Goal: Communication & Community: Connect with others

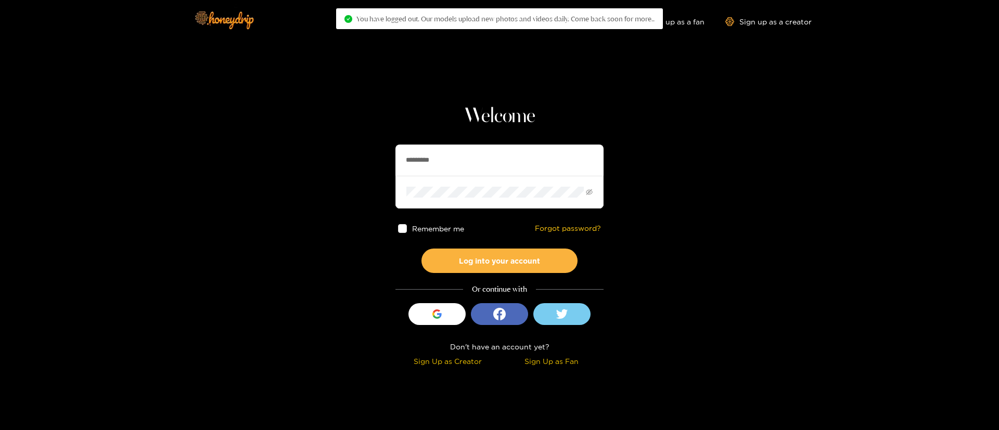
click at [770, 231] on section "Welcome ********* Remember me Forgot password? Log into your account Or continu…" at bounding box center [499, 185] width 999 height 370
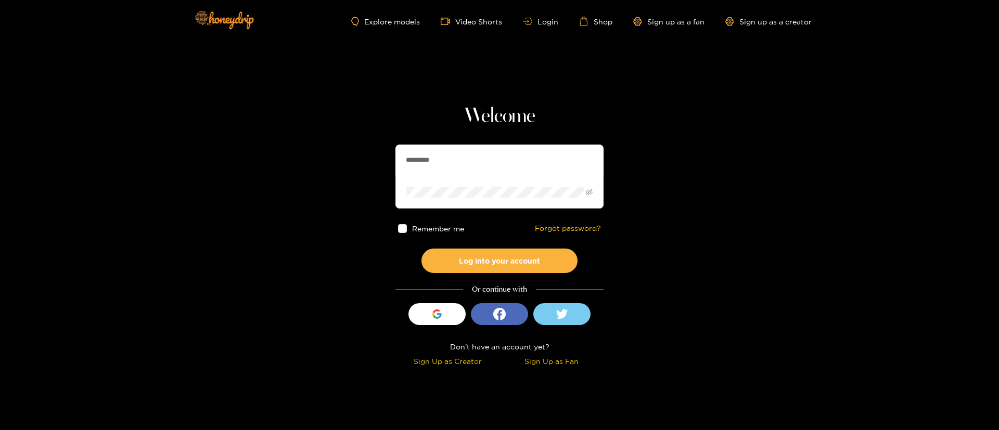
click at [516, 170] on input "*********" at bounding box center [500, 160] width 208 height 31
type input "******"
drag, startPoint x: 484, startPoint y: 166, endPoint x: 273, endPoint y: 168, distance: 210.3
click at [273, 168] on section "Welcome ****** Remember me Forgot password? Log into your account Or continue w…" at bounding box center [499, 185] width 999 height 370
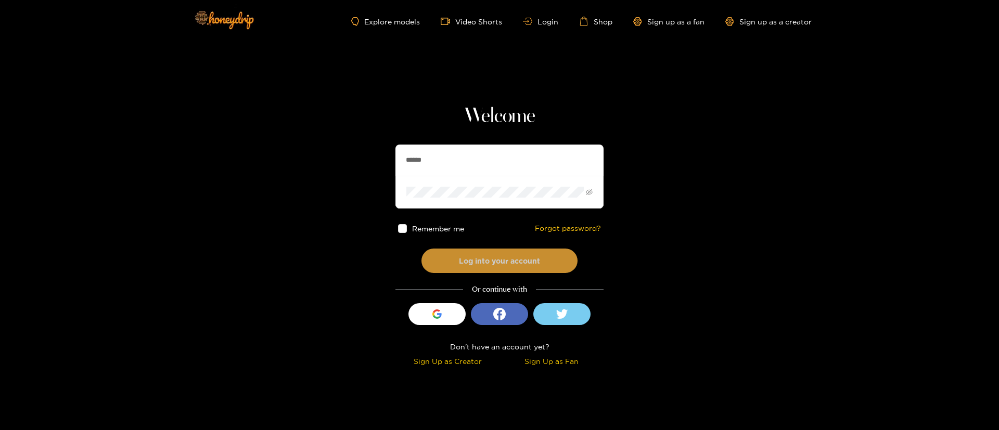
click at [496, 270] on button "Log into your account" at bounding box center [500, 261] width 156 height 24
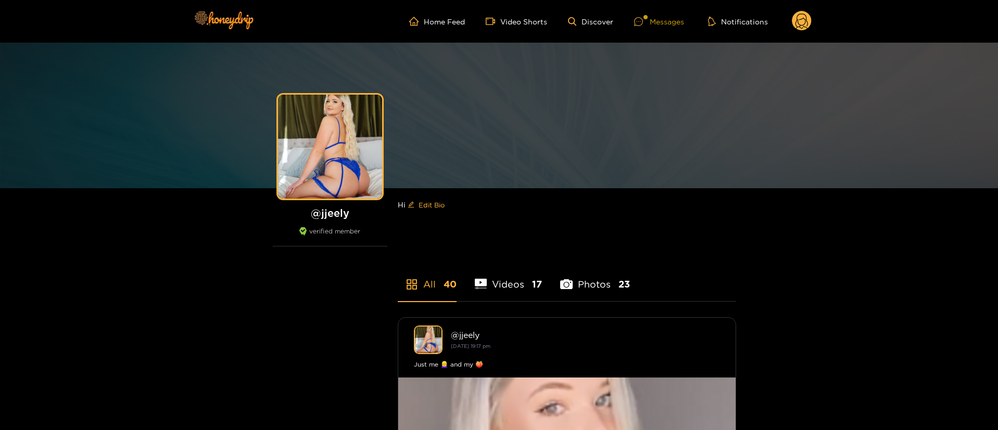
click at [647, 21] on div at bounding box center [642, 21] width 16 height 9
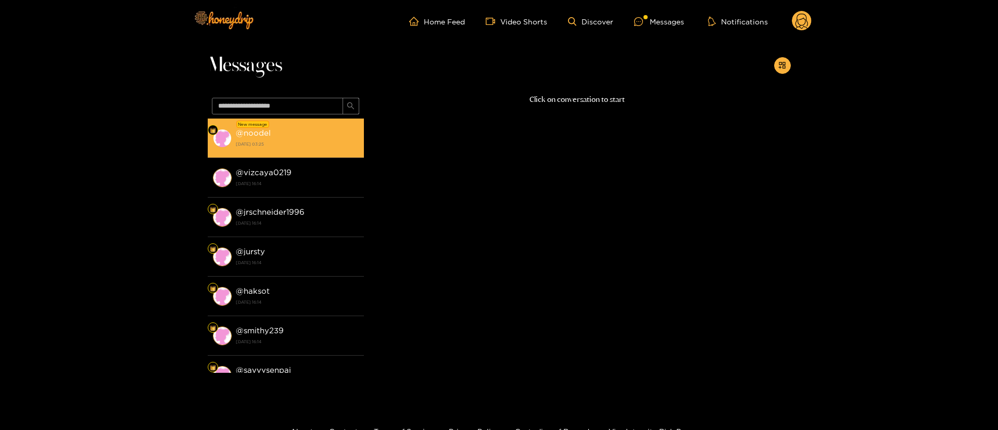
click at [324, 131] on div "@ noodel [DATE] 03:25" at bounding box center [297, 137] width 123 height 23
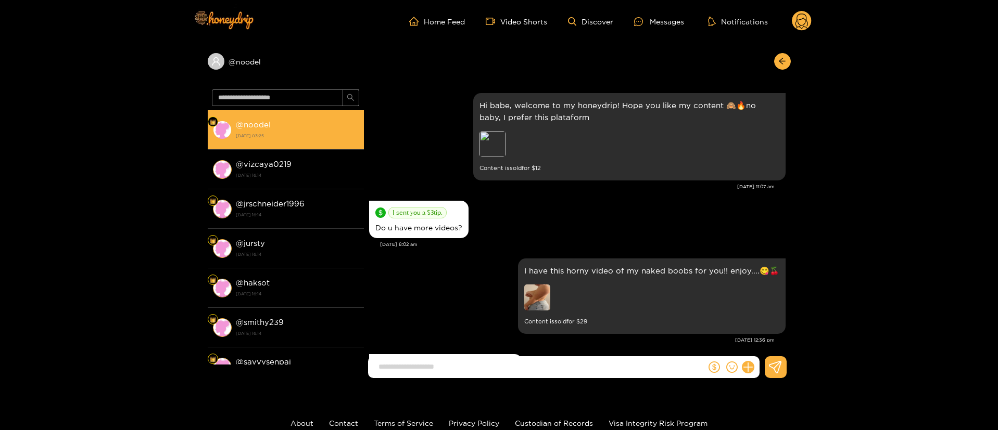
scroll to position [1190, 0]
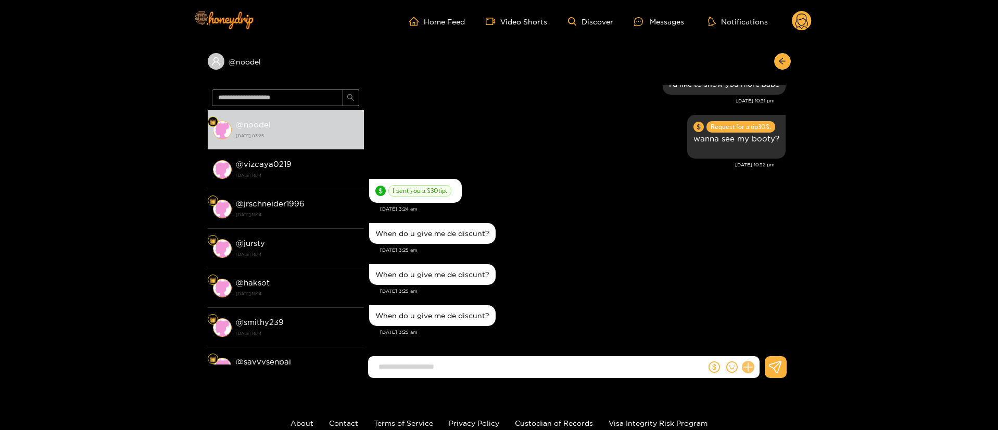
click at [752, 371] on button at bounding box center [748, 368] width 18 height 18
click at [771, 337] on icon at bounding box center [767, 342] width 10 height 10
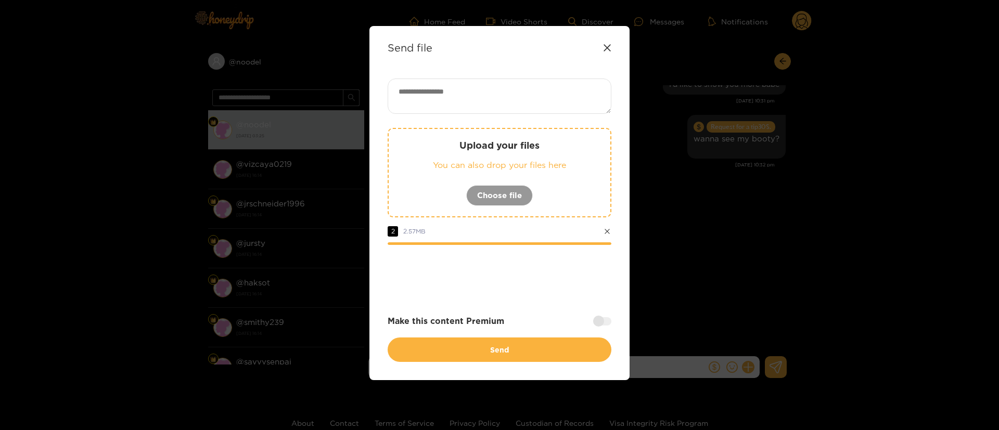
click at [555, 300] on div "Upload your files You can also drop your files here Choose file 2 2.57 MB Make …" at bounding box center [500, 221] width 224 height 284
click at [552, 295] on div "Upload your files You can also drop your files here Choose file 2 2.57 MB Make …" at bounding box center [500, 221] width 224 height 284
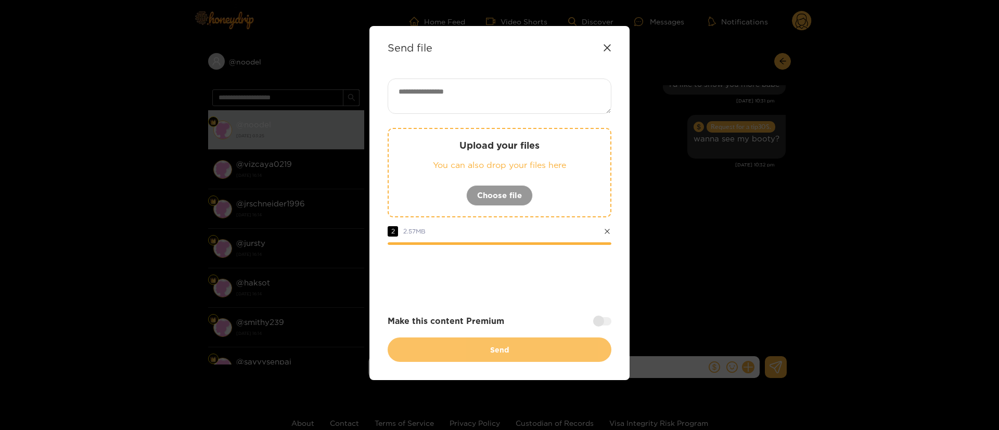
click at [534, 344] on button "Send" at bounding box center [500, 350] width 224 height 24
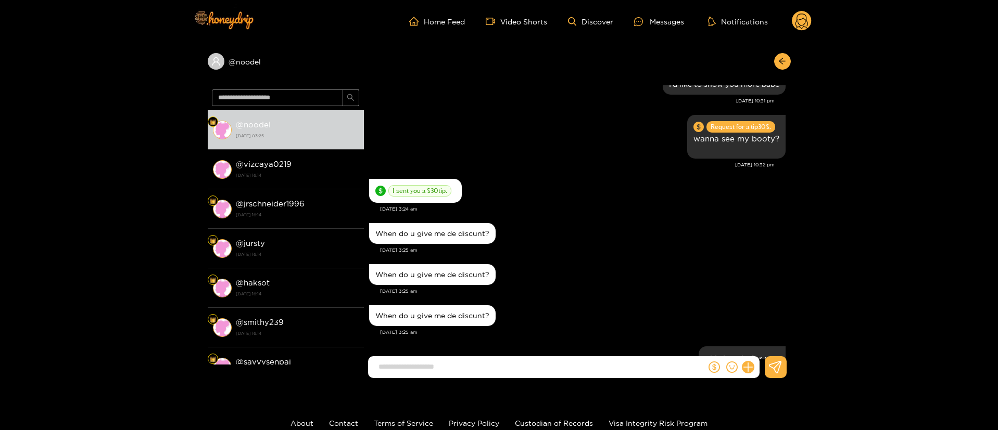
scroll to position [1271, 0]
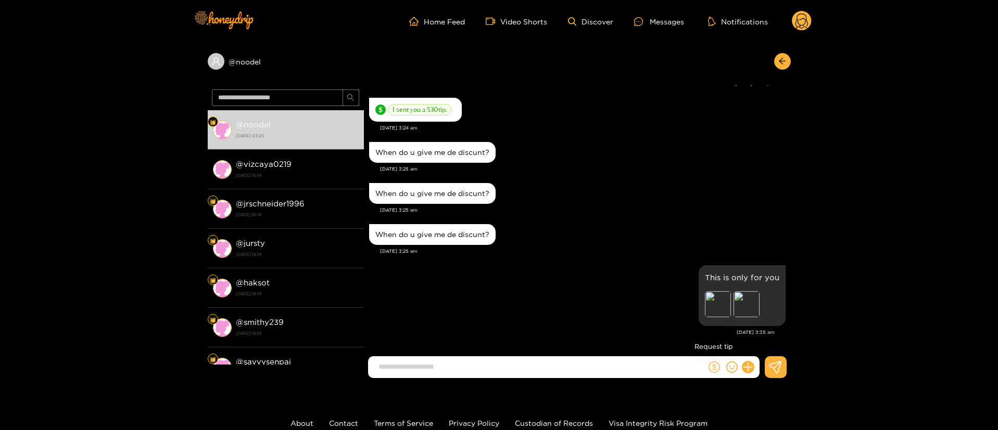
click at [709, 365] on icon "dollar" at bounding box center [713, 367] width 11 height 11
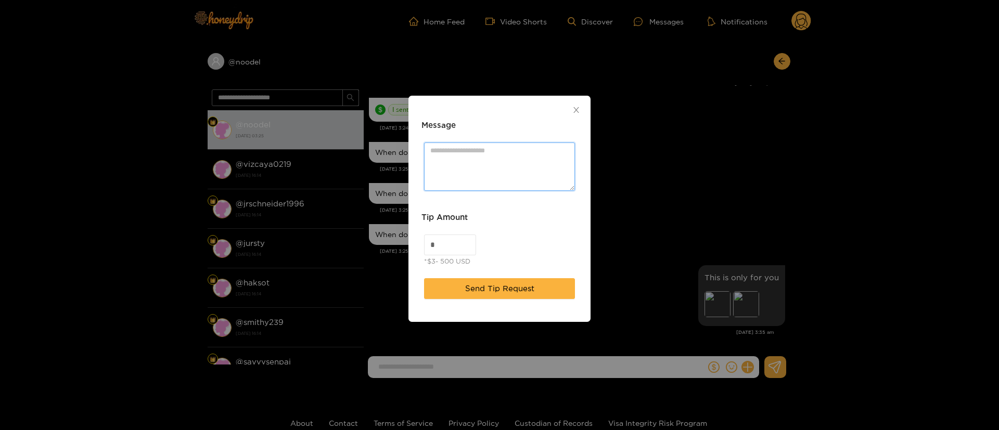
click at [486, 143] on textarea "Message" at bounding box center [499, 167] width 151 height 48
type textarea "**********"
click at [447, 260] on div "*$3- 500 USD" at bounding box center [447, 261] width 46 height 10
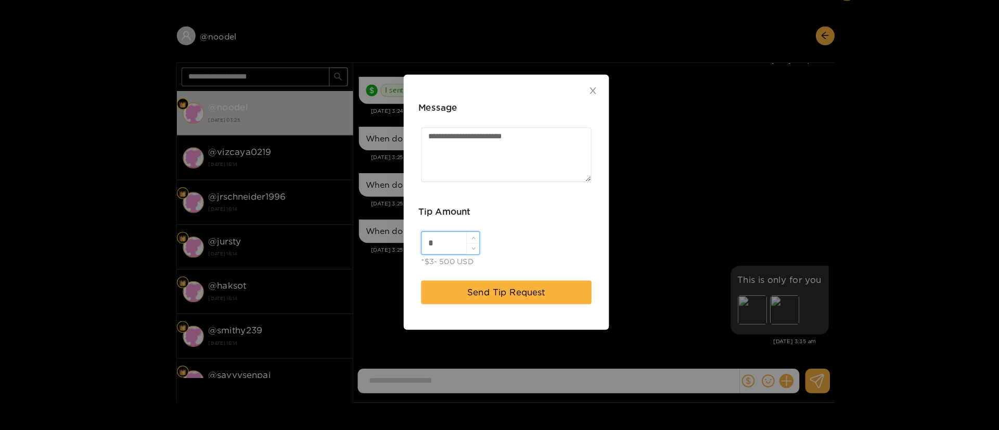
click at [447, 251] on input "*" at bounding box center [450, 245] width 51 height 20
type input "**"
click at [475, 287] on span "Send Tip Request" at bounding box center [499, 289] width 69 height 12
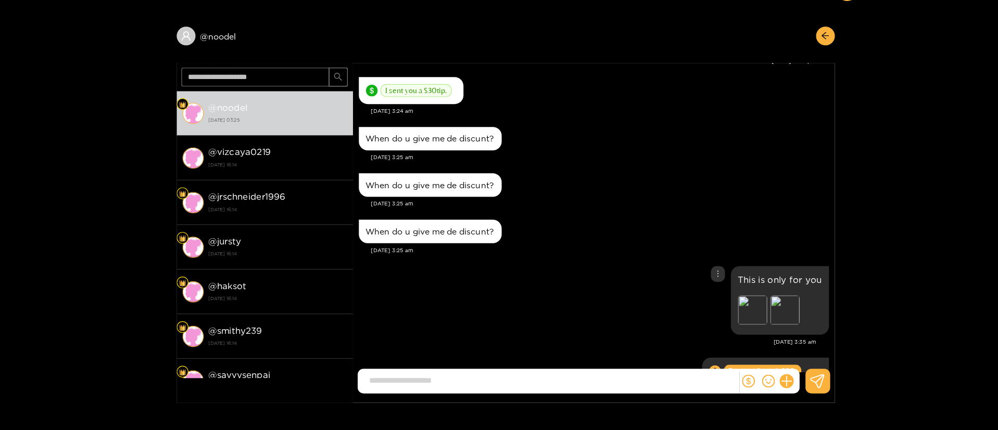
scroll to position [1335, 0]
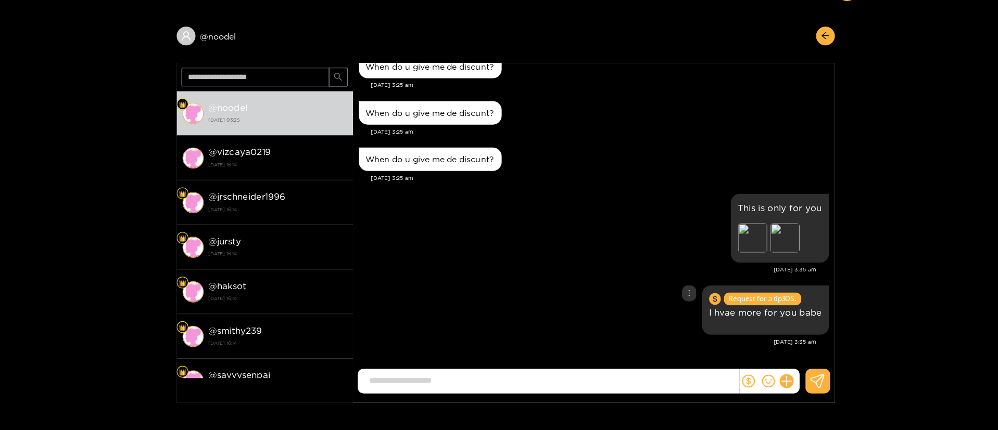
click at [475, 287] on div "Request for a tip 30 $. I hvae more for you babe" at bounding box center [577, 304] width 416 height 49
click at [824, 97] on div "@ noodel @ noodel [DATE] 03:25 @ [GEOGRAPHIC_DATA] [DATE] 16:14 @ jrschneider19…" at bounding box center [499, 215] width 998 height 344
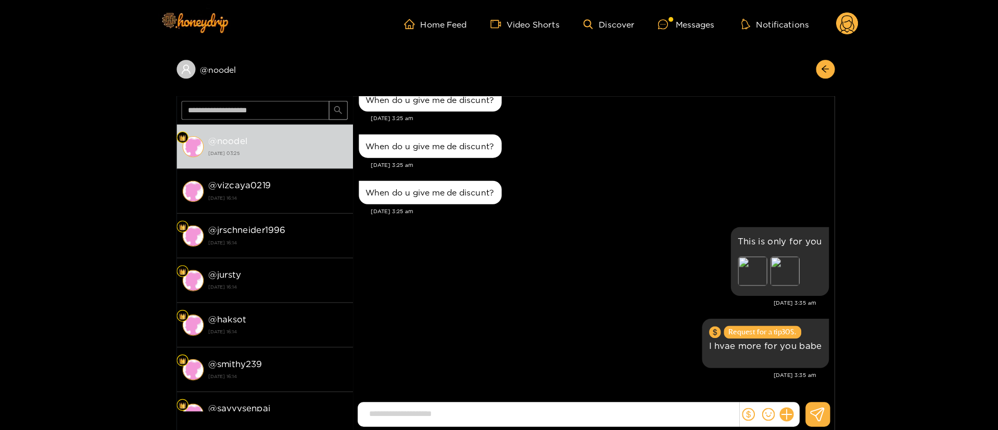
click at [801, 18] on circle at bounding box center [802, 21] width 20 height 20
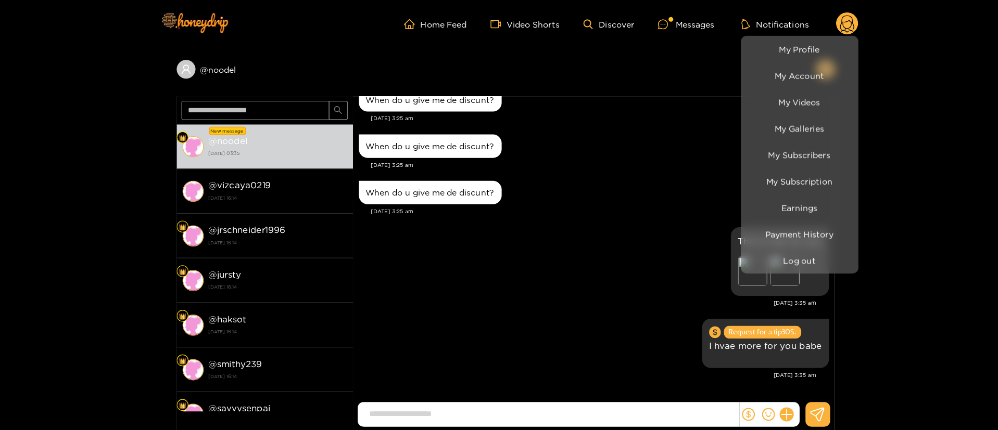
click at [304, 168] on div at bounding box center [499, 215] width 998 height 430
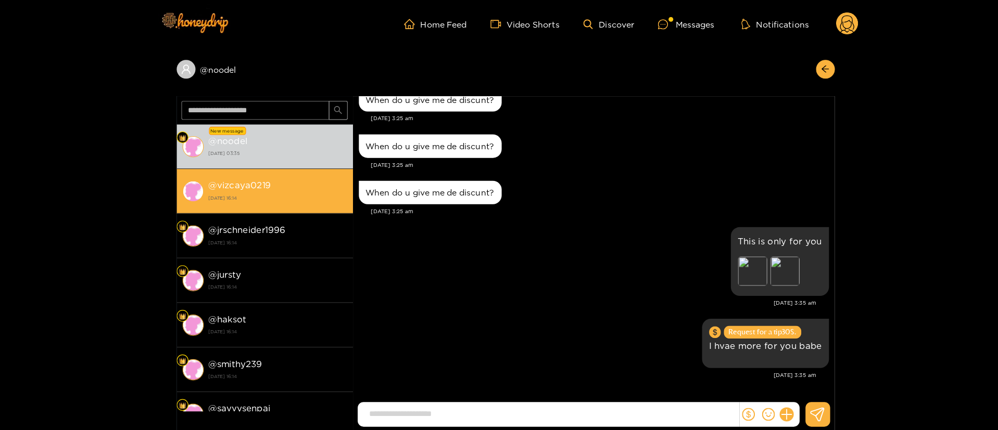
click at [296, 175] on strong "[DATE] 16:14" at bounding box center [297, 175] width 123 height 9
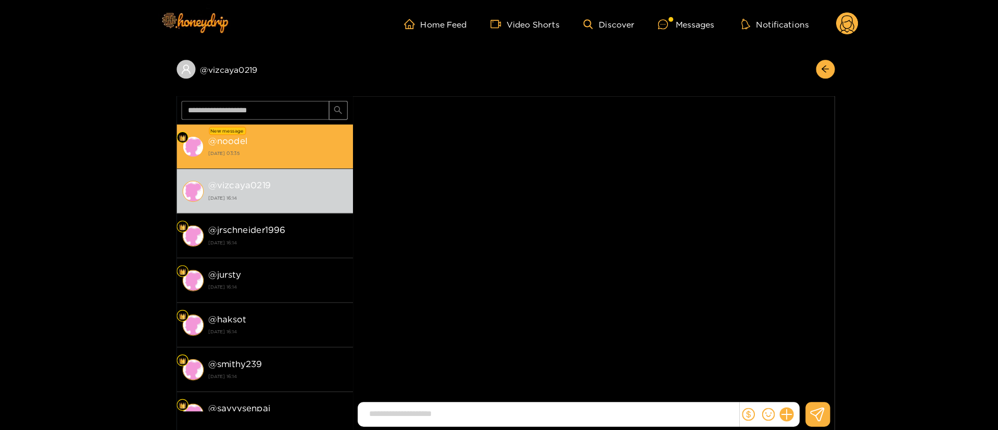
click at [312, 126] on div "@ noodel [DATE] 03:35" at bounding box center [297, 129] width 123 height 23
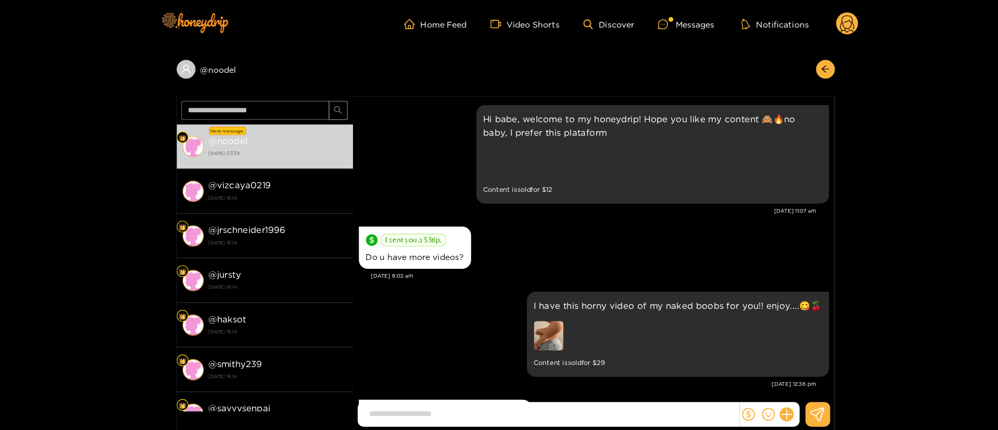
scroll to position [1335, 0]
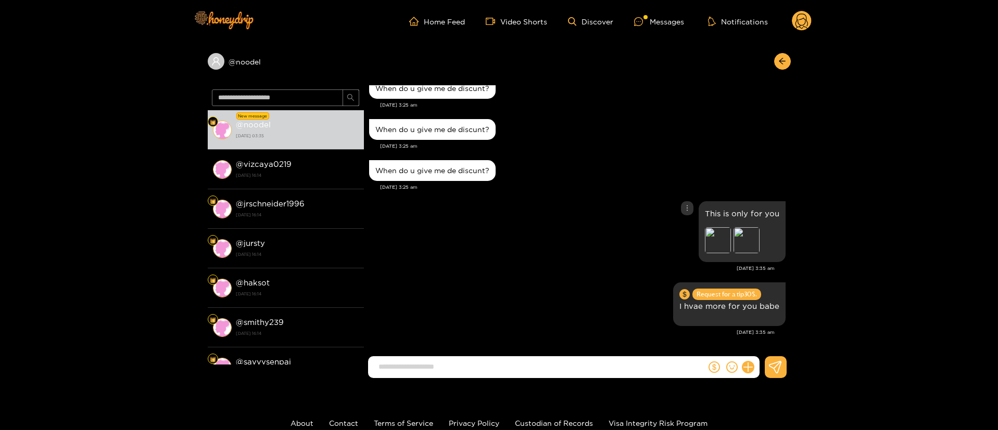
click at [535, 223] on div "This is only for you Preview Preview" at bounding box center [577, 232] width 416 height 66
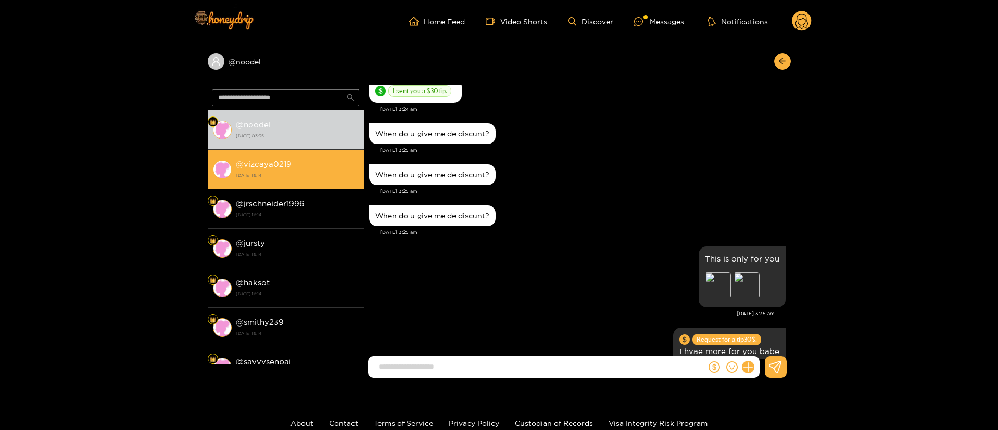
scroll to position [1380, 0]
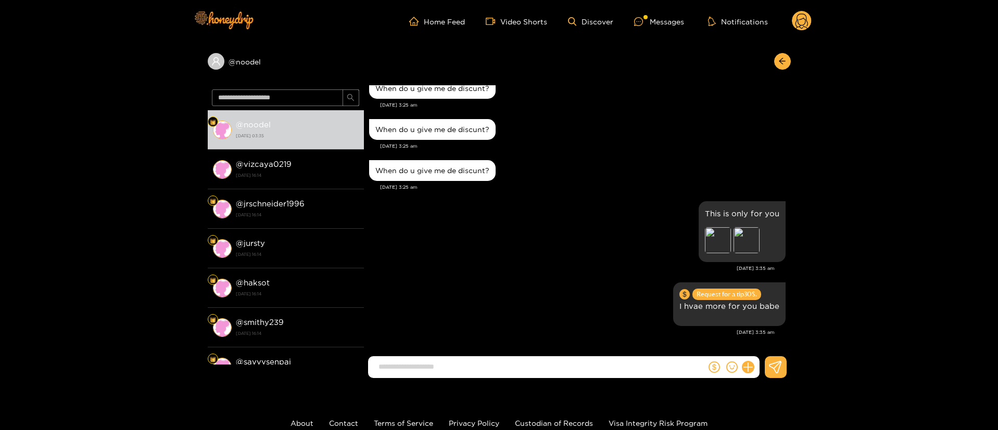
click at [805, 24] on circle at bounding box center [802, 21] width 20 height 20
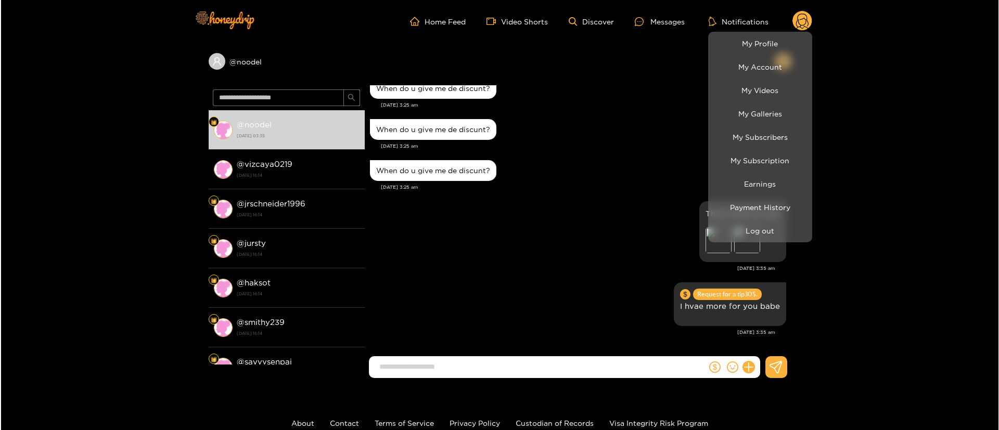
scroll to position [1170, 0]
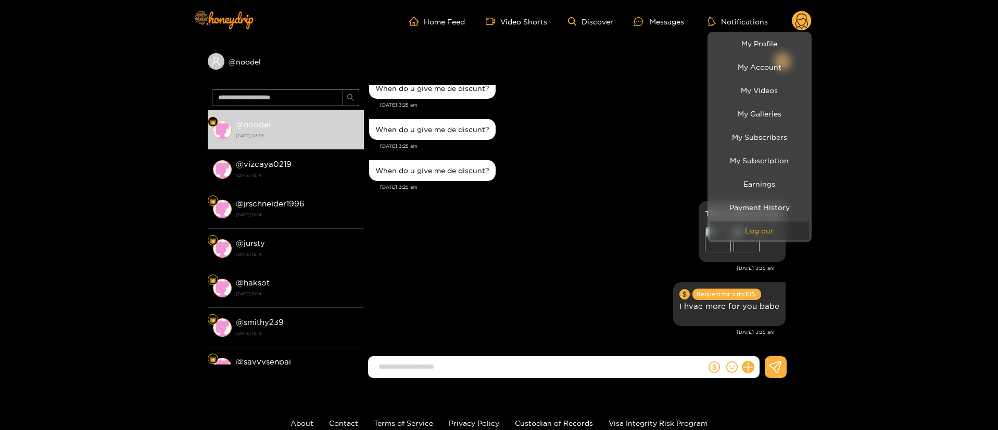
click at [719, 225] on button "Log out" at bounding box center [759, 231] width 99 height 18
